Goal: Task Accomplishment & Management: Use online tool/utility

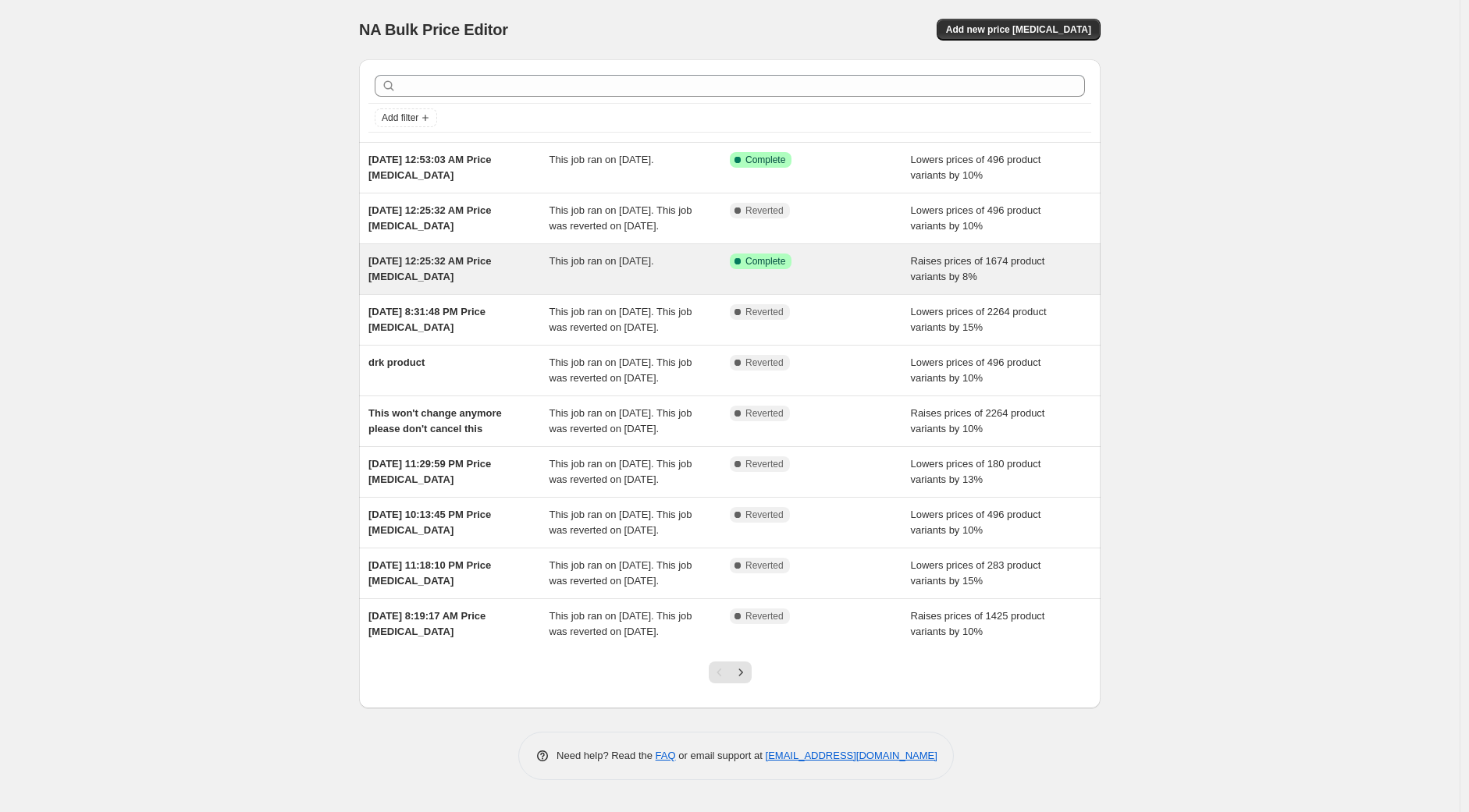
click at [464, 273] on span "[DATE] 12:25:32 AM Price [MEDICAL_DATA]" at bounding box center [430, 268] width 123 height 27
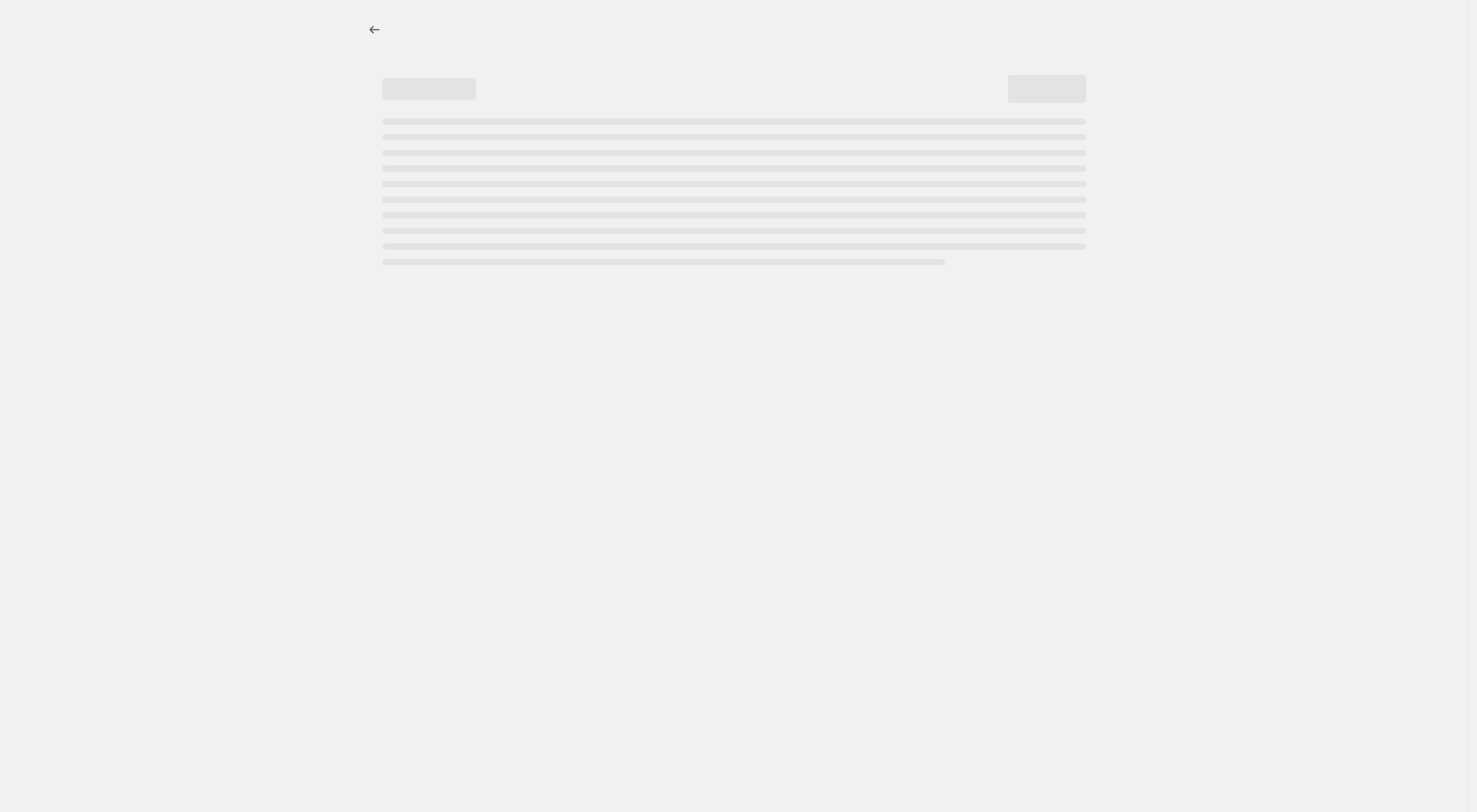
select select "percentage"
select select "collection"
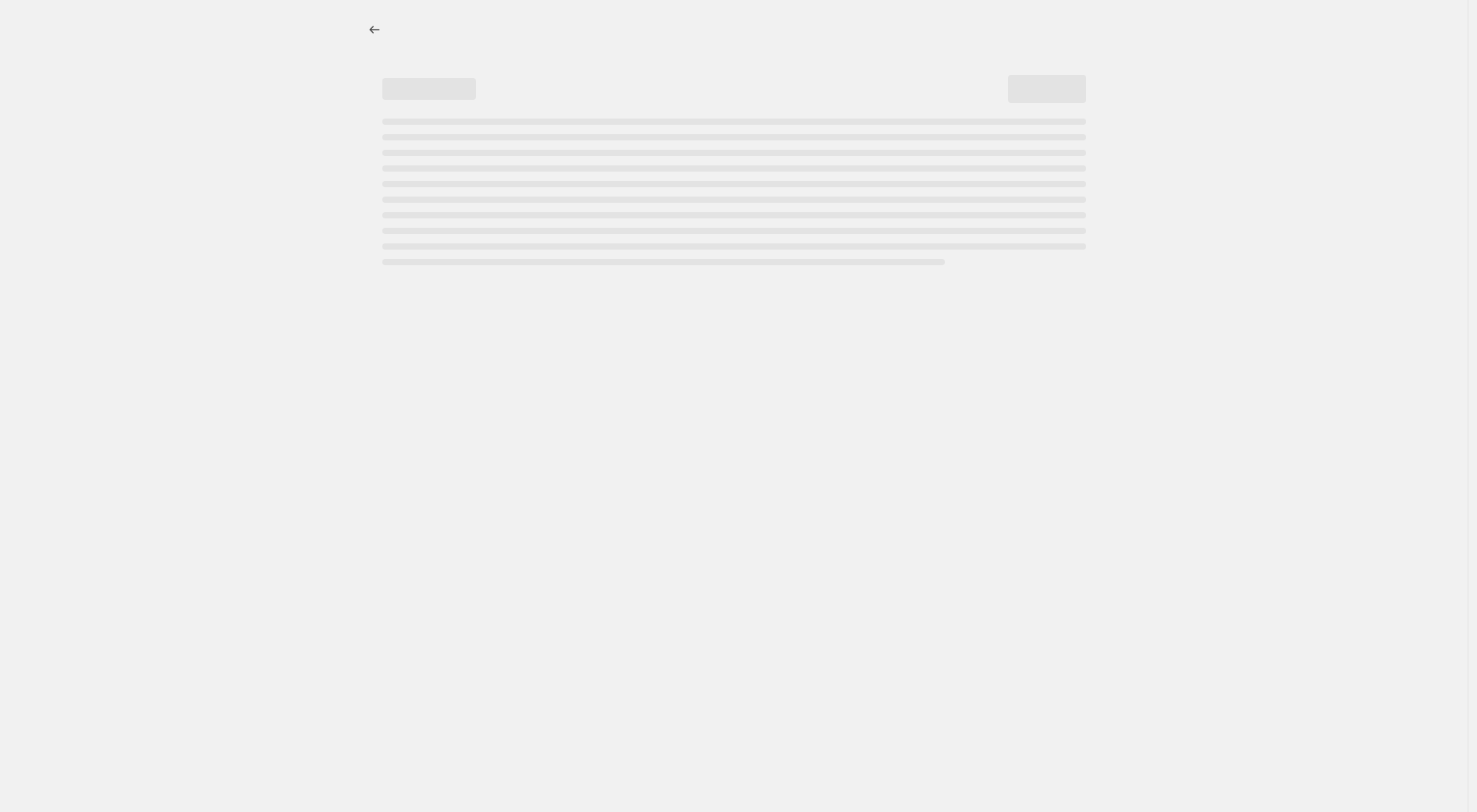
select select "collection"
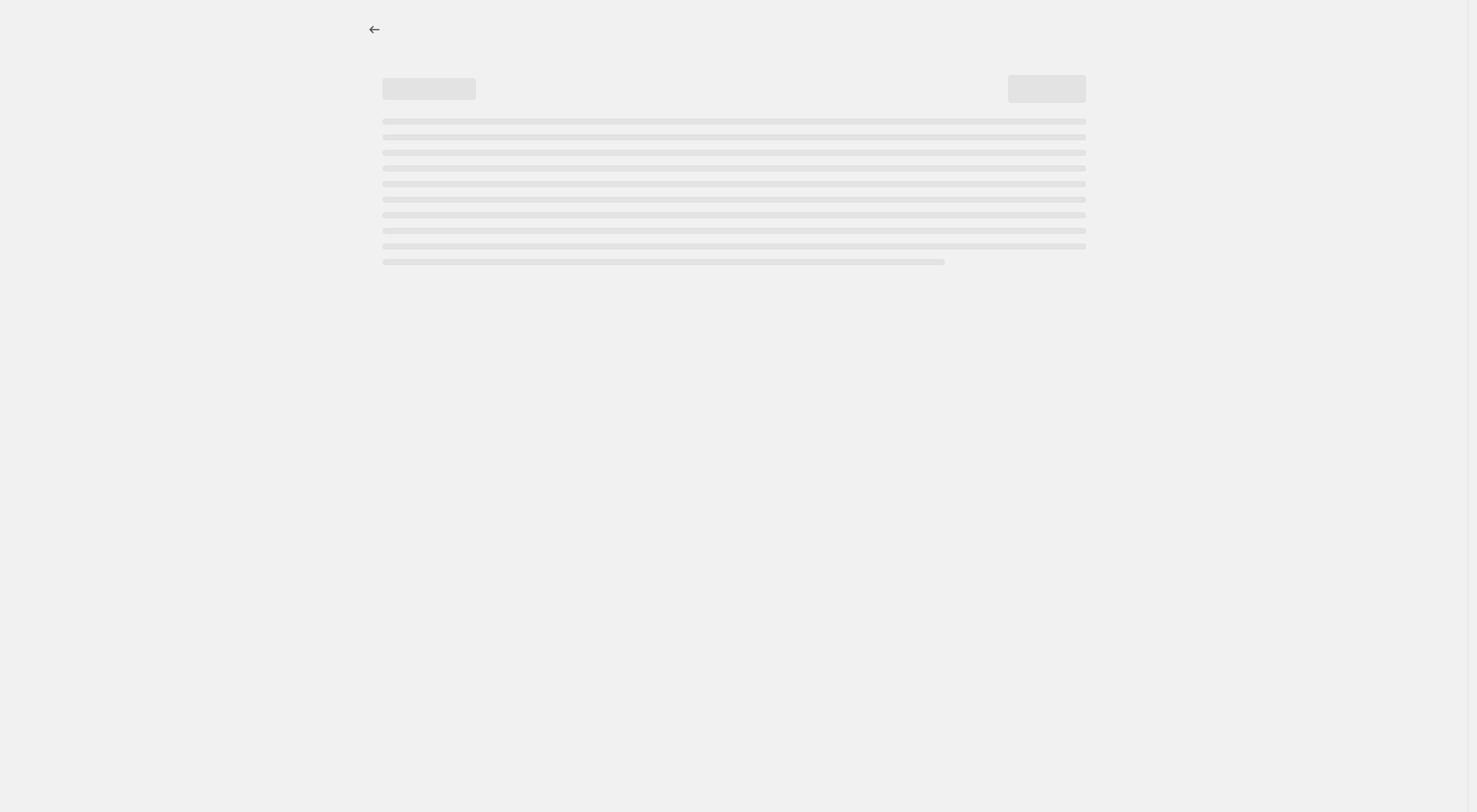
select select "collection"
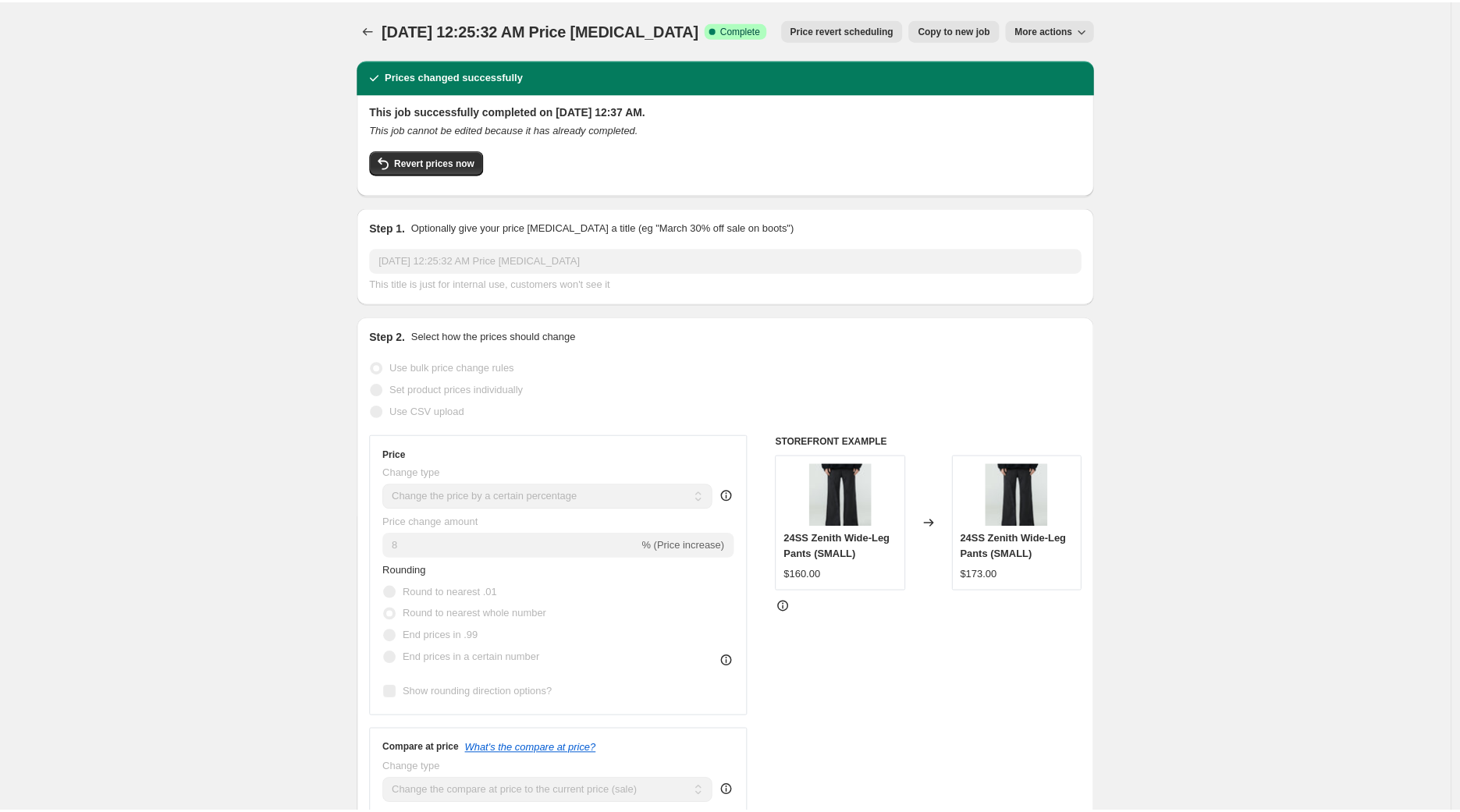
scroll to position [87, 0]
